Goal: Navigation & Orientation: Find specific page/section

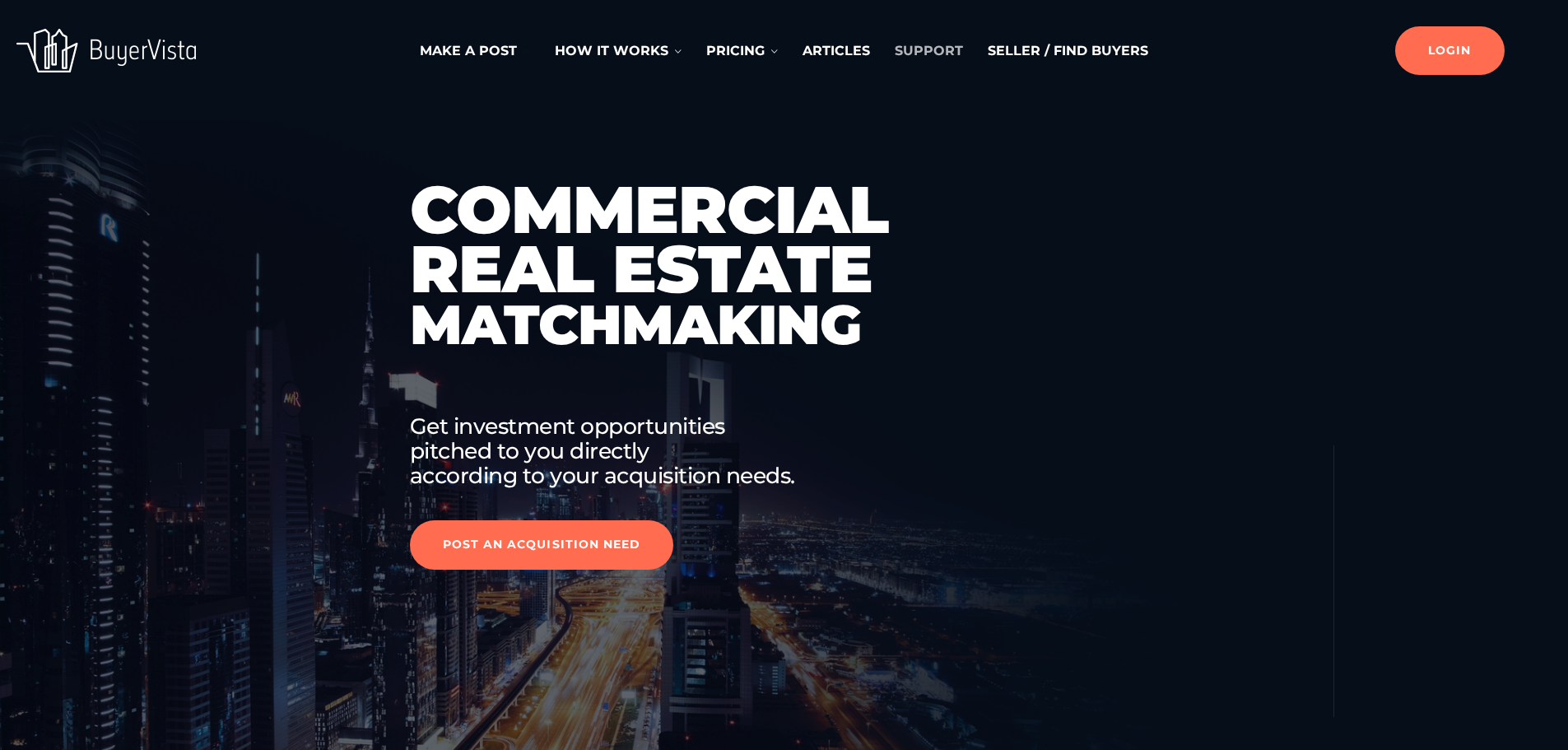
click at [946, 49] on link "Support" at bounding box center [929, 51] width 68 height 20
click at [840, 51] on link "Articles" at bounding box center [836, 51] width 67 height 20
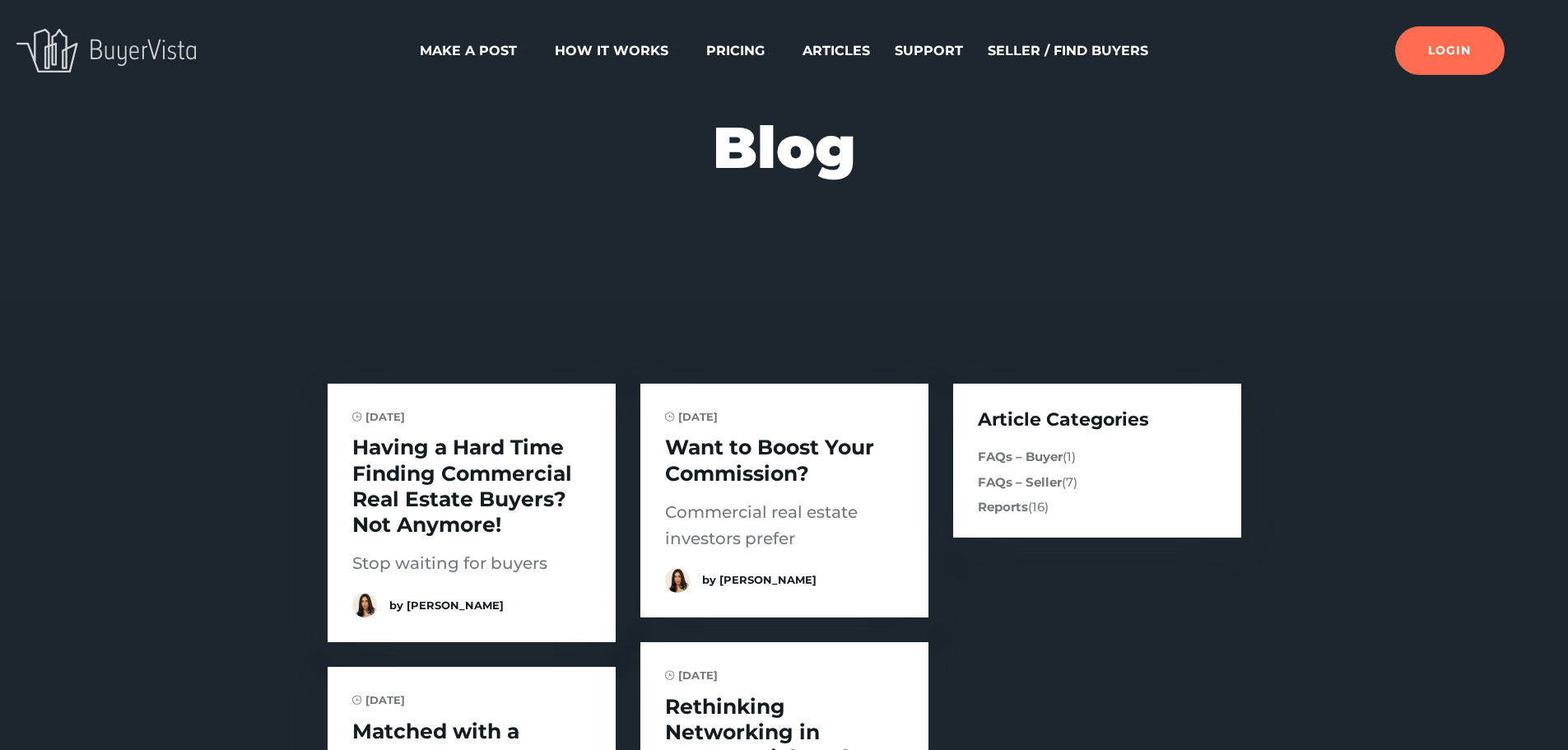
click at [89, 40] on img at bounding box center [106, 50] width 180 height 43
